Goal: Task Accomplishment & Management: Complete application form

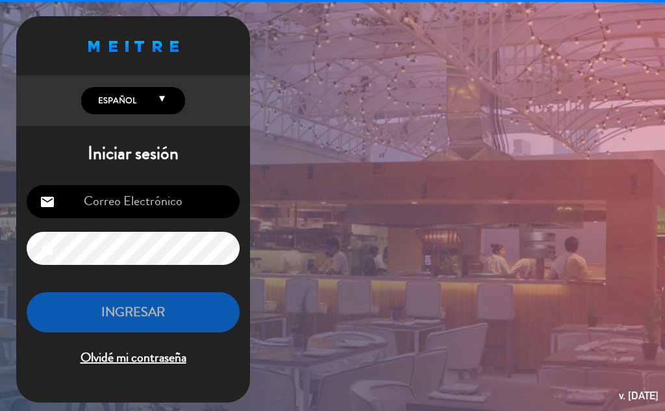
click at [168, 210] on input "email" at bounding box center [133, 201] width 213 height 33
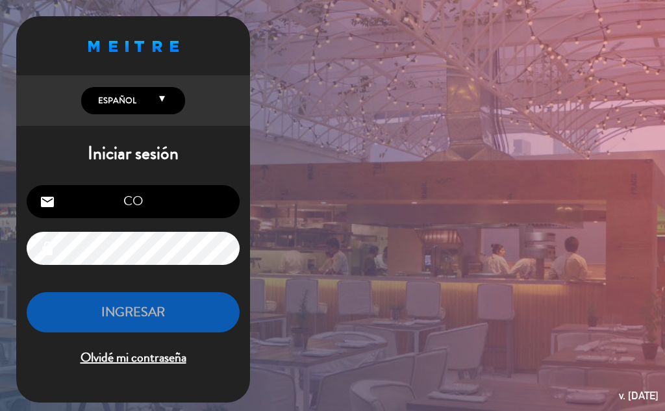
type input "C"
type input "o"
type input "[EMAIL_ADDRESS][DOMAIN_NAME]"
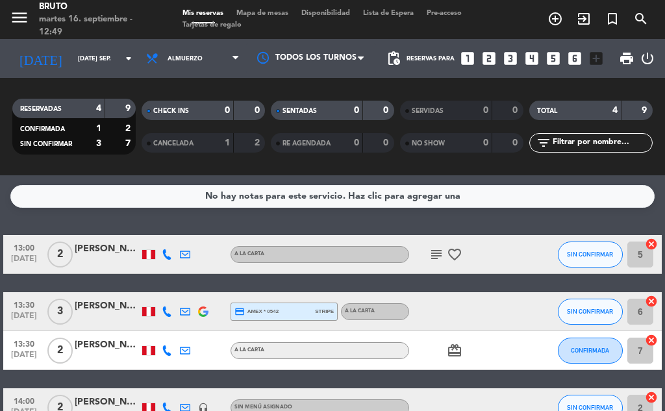
click at [325, 309] on span "stripe" at bounding box center [324, 311] width 19 height 8
click at [361, 305] on div "A la carta" at bounding box center [375, 311] width 68 height 17
click at [528, 302] on div at bounding box center [535, 311] width 35 height 38
click at [555, 18] on icon "add_circle_outline" at bounding box center [555, 19] width 16 height 16
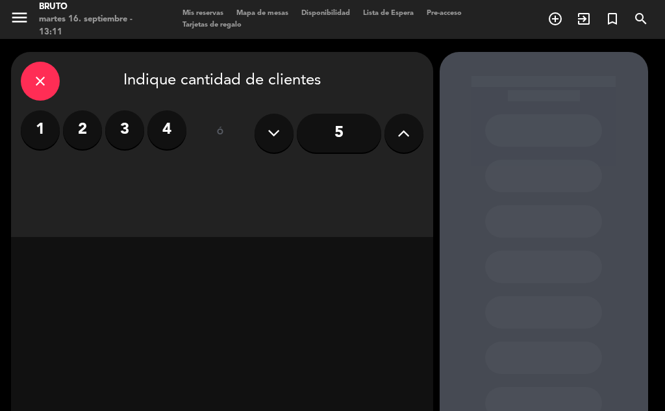
click at [125, 130] on label "3" at bounding box center [124, 129] width 39 height 39
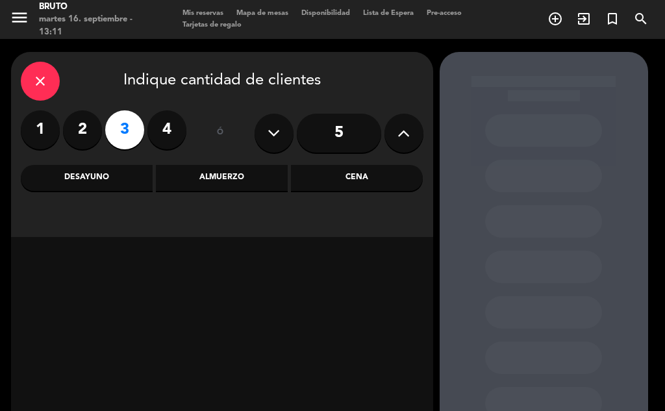
click at [223, 173] on div "Almuerzo" at bounding box center [222, 178] width 132 height 26
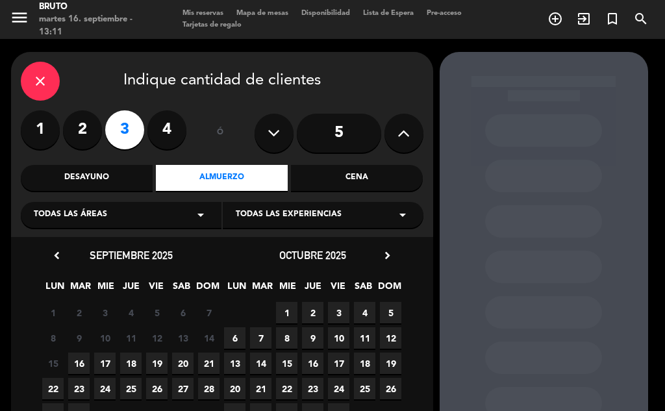
click at [99, 361] on span "17" at bounding box center [104, 362] width 21 height 21
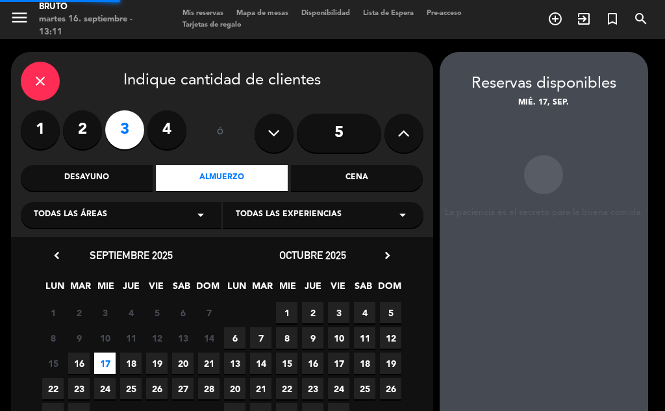
scroll to position [52, 0]
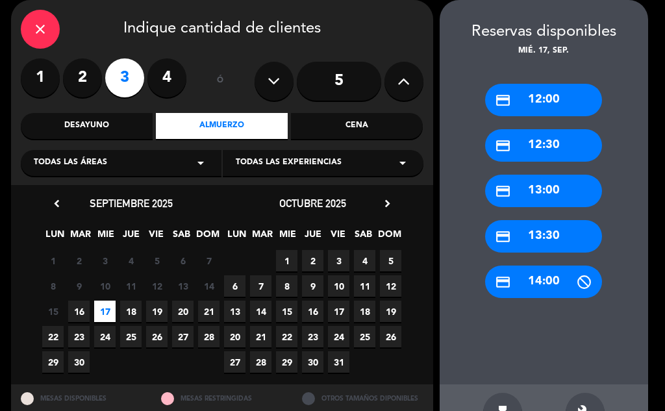
click at [530, 187] on div "credit_card 13:00" at bounding box center [543, 191] width 117 height 32
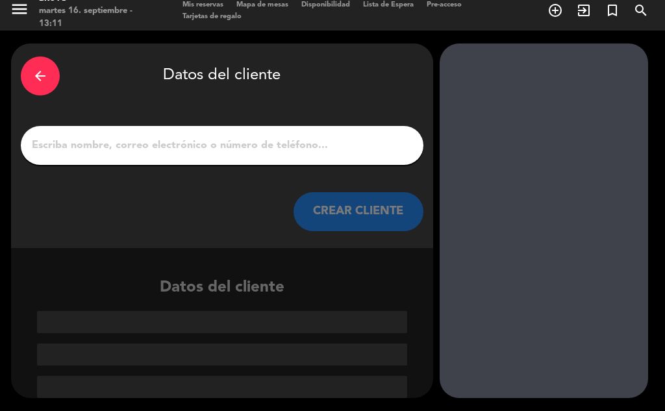
click at [174, 141] on input "1" at bounding box center [222, 145] width 383 height 18
type input "a"
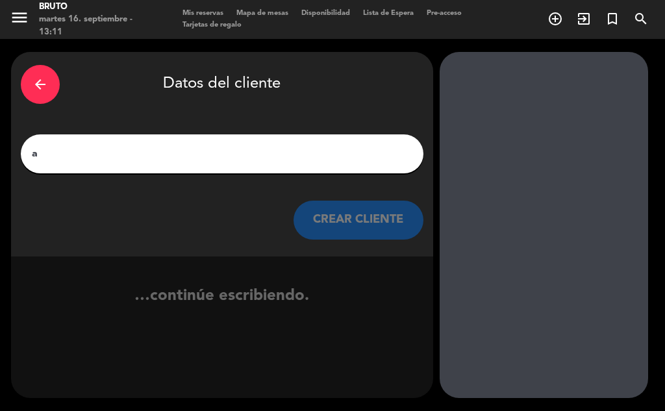
scroll to position [0, 0]
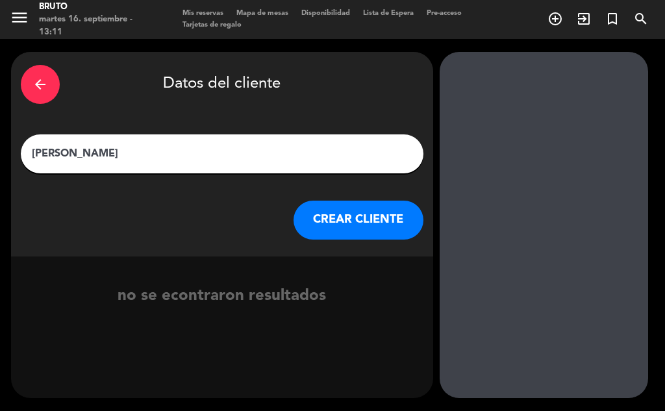
type input "[PERSON_NAME]"
click at [323, 223] on button "CREAR CLIENTE" at bounding box center [358, 220] width 130 height 39
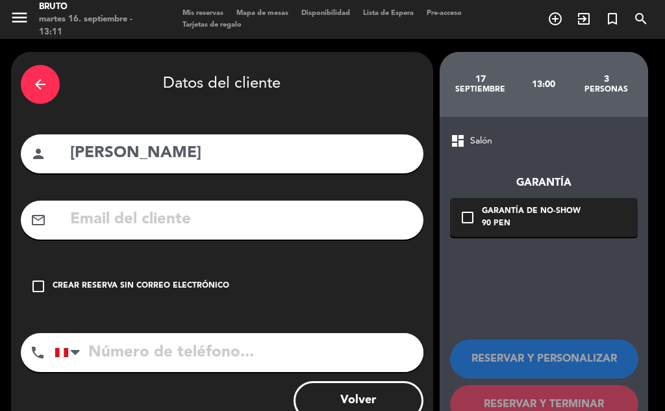
click at [161, 153] on input "[PERSON_NAME]" at bounding box center [241, 153] width 345 height 27
type input "[PERSON_NAME]"
click at [138, 217] on input "text" at bounding box center [241, 219] width 345 height 27
type input "e"
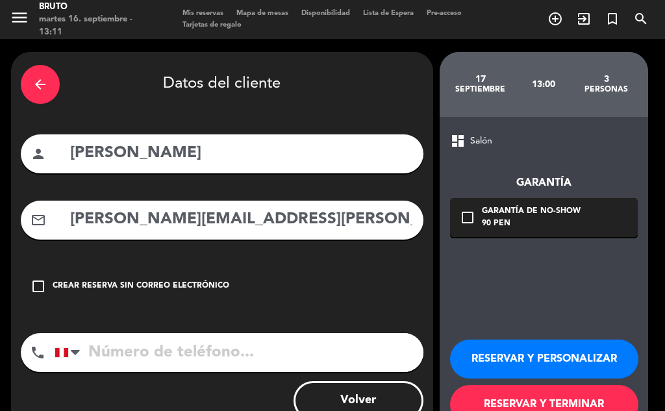
type input "[PERSON_NAME][EMAIL_ADDRESS][PERSON_NAME][DOMAIN_NAME]"
click at [153, 352] on input "tel" at bounding box center [239, 352] width 369 height 39
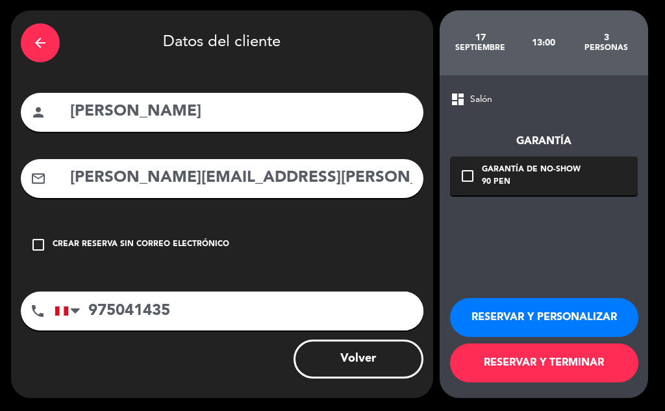
type input "975041435"
click at [567, 369] on button "RESERVAR Y TERMINAR" at bounding box center [544, 362] width 188 height 39
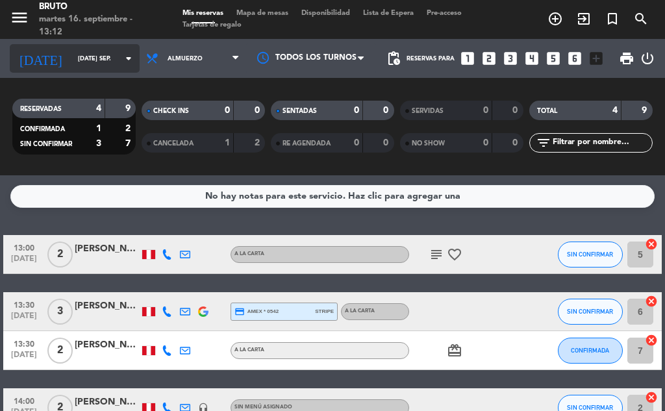
click at [121, 51] on icon "arrow_drop_down" at bounding box center [129, 59] width 16 height 16
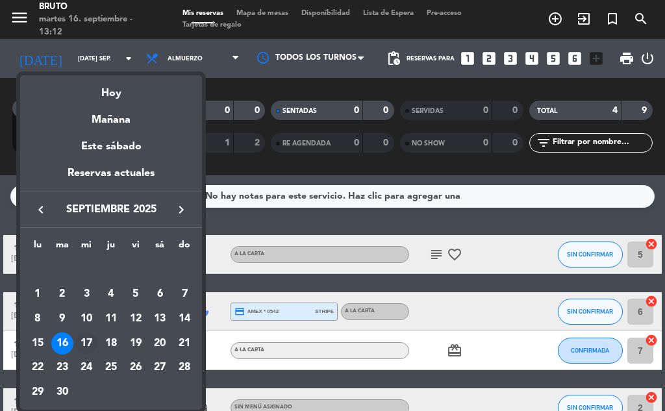
click at [92, 343] on div "17" at bounding box center [86, 343] width 22 height 22
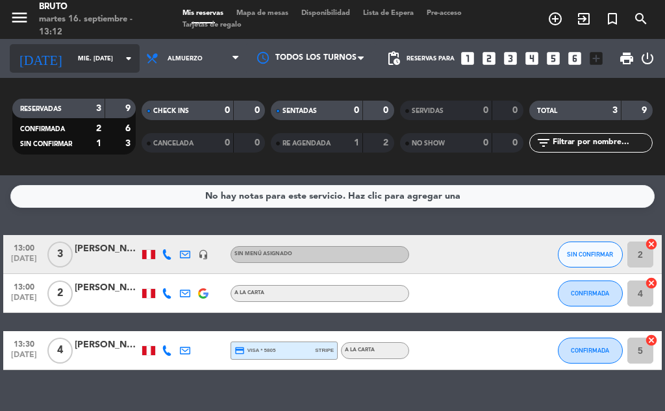
click at [82, 52] on input "mié. [DATE]" at bounding box center [113, 59] width 85 height 20
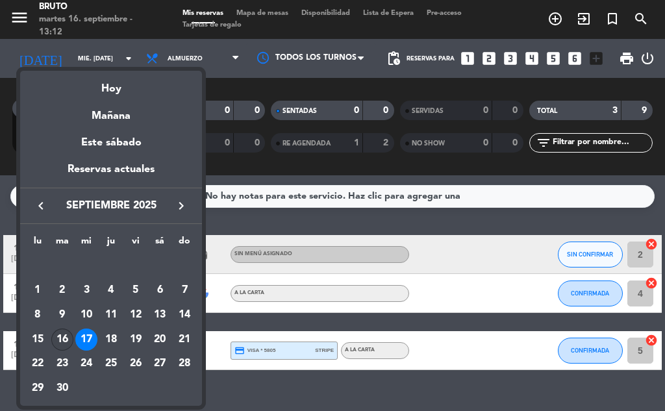
click at [68, 334] on div "16" at bounding box center [62, 339] width 22 height 22
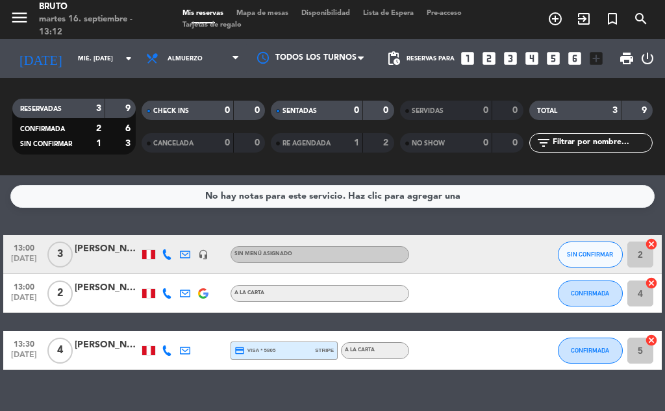
type input "[DATE] sep."
